Goal: Transaction & Acquisition: Obtain resource

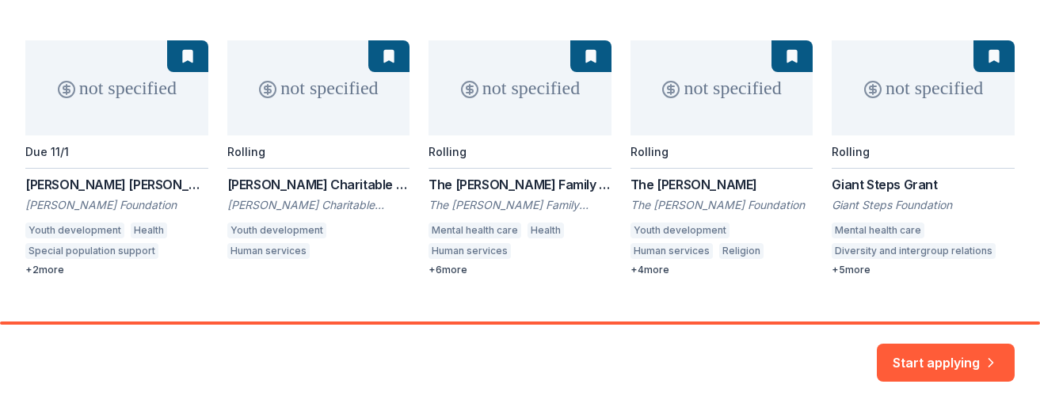
scroll to position [268, 0]
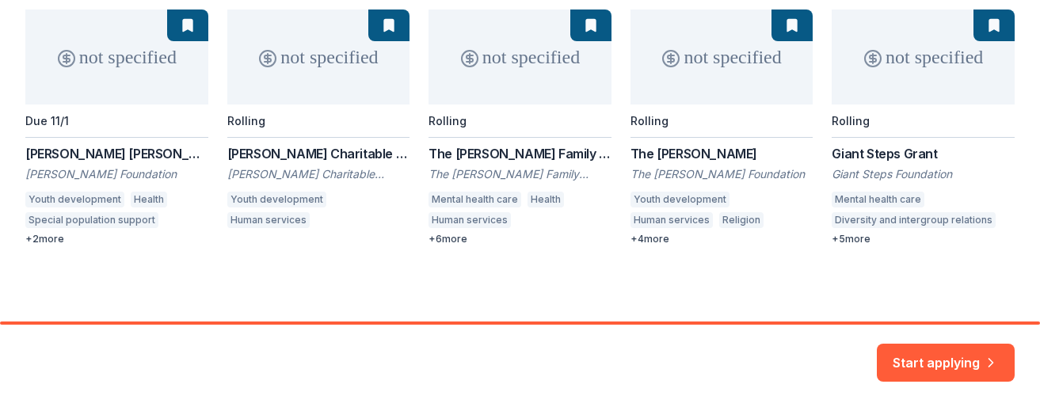
click at [65, 150] on div "not specified Due 11/1 Edwin S. Webster Grant Edwin S. Webster Foundation Youth…" at bounding box center [519, 128] width 989 height 236
click at [46, 241] on div "not specified Due 11/1 Edwin S. Webster Grant Edwin S. Webster Foundation Youth…" at bounding box center [519, 128] width 989 height 236
click at [51, 240] on div "not specified Due 11/1 Edwin S. Webster Grant Edwin S. Webster Foundation Youth…" at bounding box center [519, 128] width 989 height 236
click at [935, 361] on button "Start applying" at bounding box center [946, 353] width 138 height 38
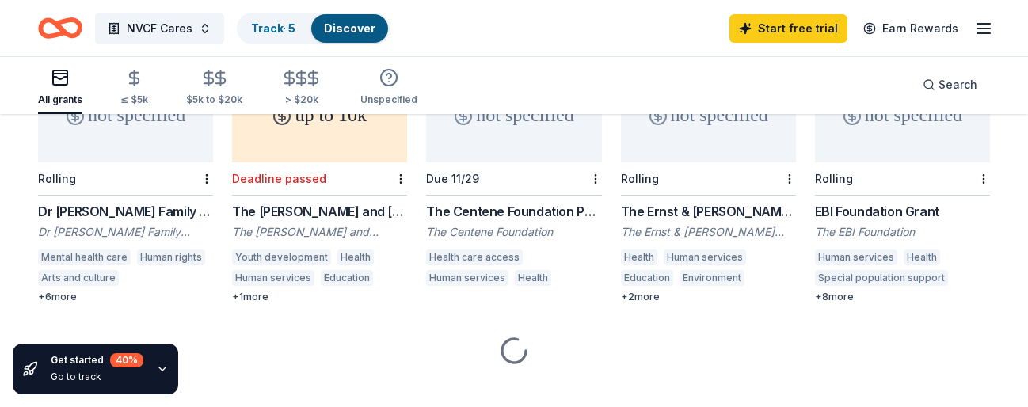
scroll to position [494, 0]
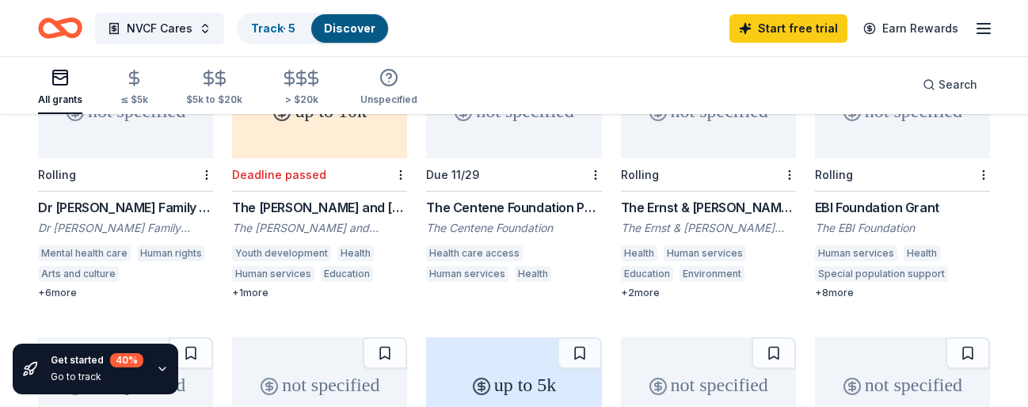
click at [479, 177] on div "not specified Due 11/29 The Centene Foundation Partners Program The Centene Fou…" at bounding box center [513, 174] width 175 height 223
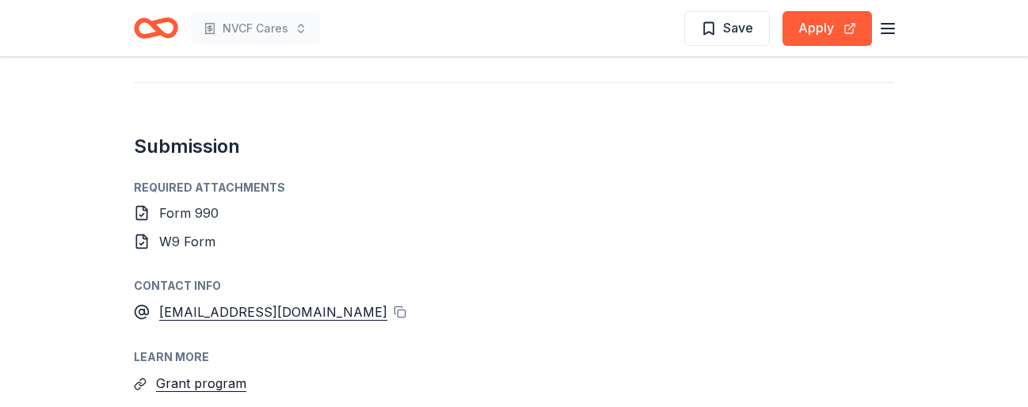
scroll to position [1505, 0]
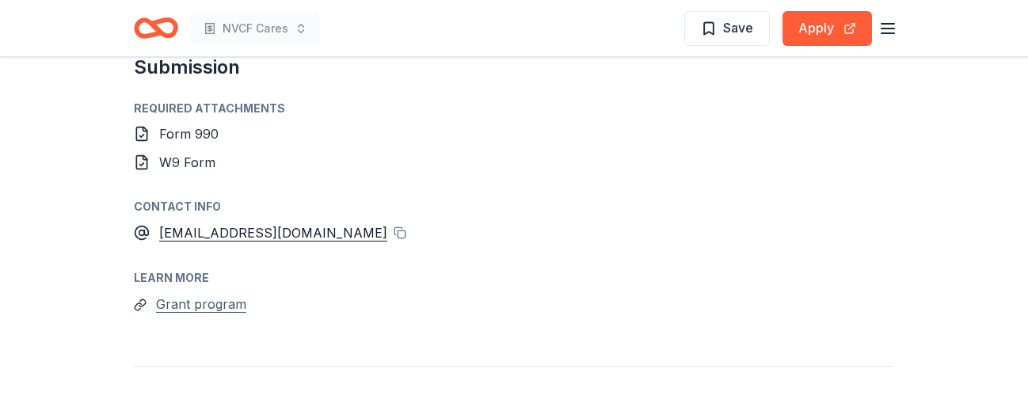
click at [191, 294] on button "Grant program" at bounding box center [201, 304] width 90 height 21
